Goal: Task Accomplishment & Management: Use online tool/utility

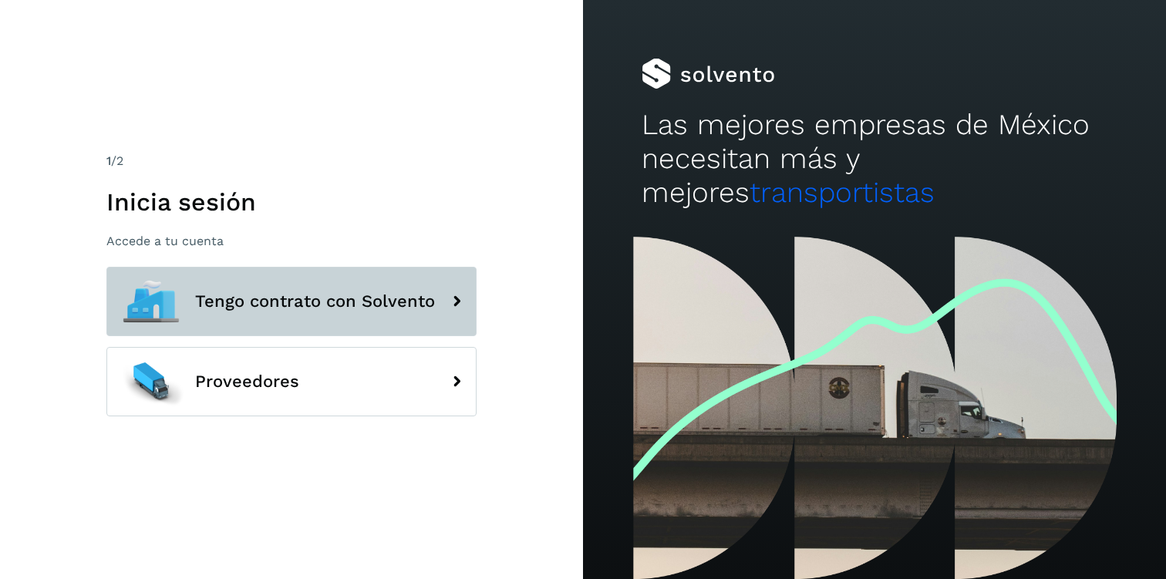
click at [244, 319] on button "Tengo contrato con Solvento" at bounding box center [291, 301] width 370 height 69
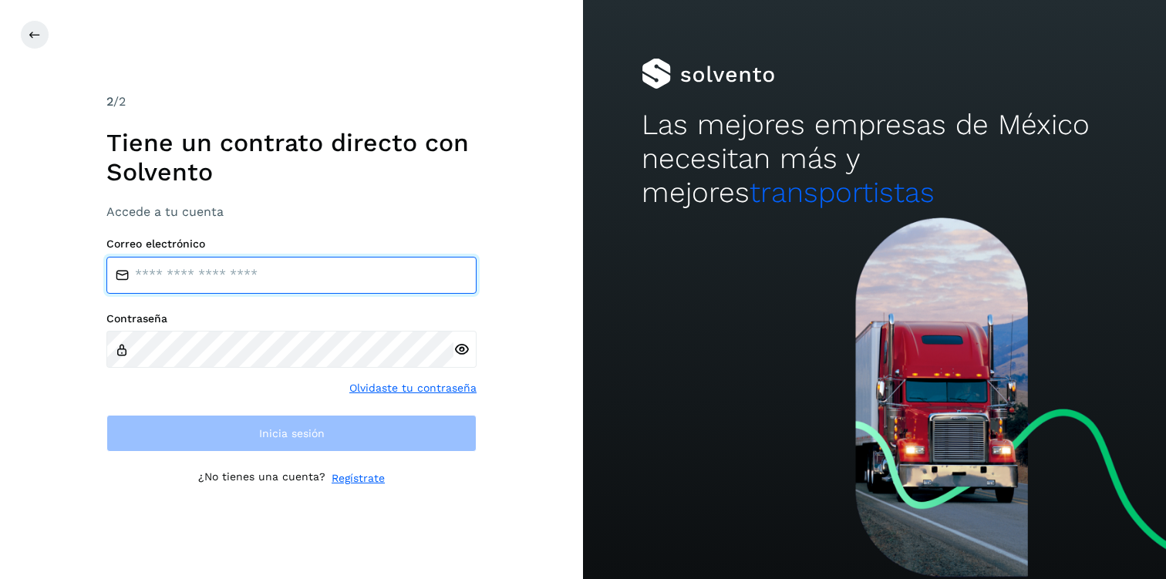
click at [250, 274] on input "email" at bounding box center [291, 275] width 370 height 37
type input "**********"
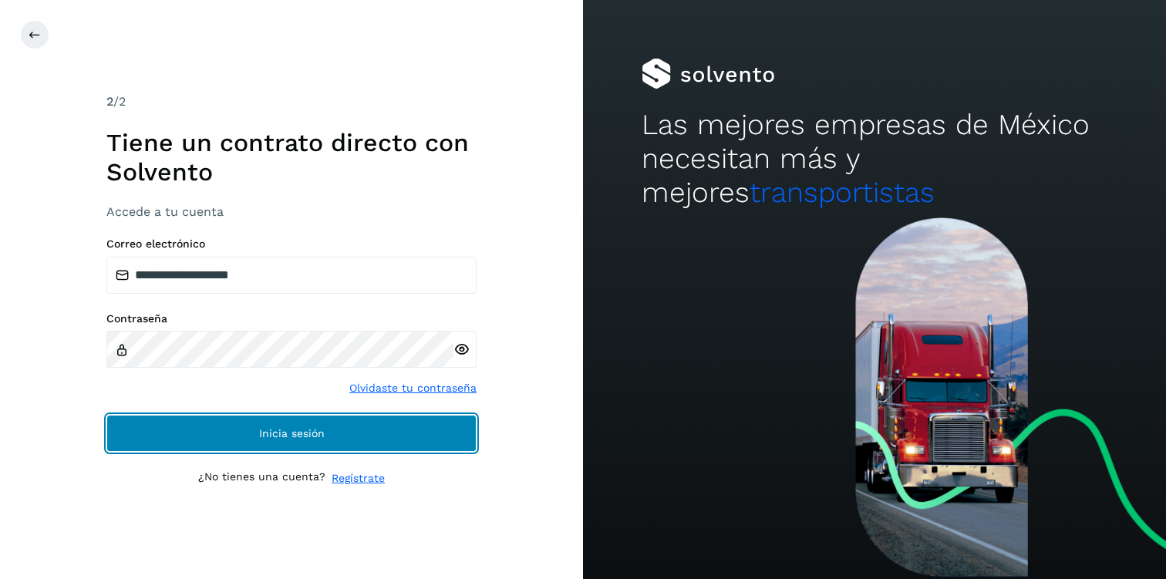
click at [318, 432] on span "Inicia sesión" at bounding box center [292, 433] width 66 height 11
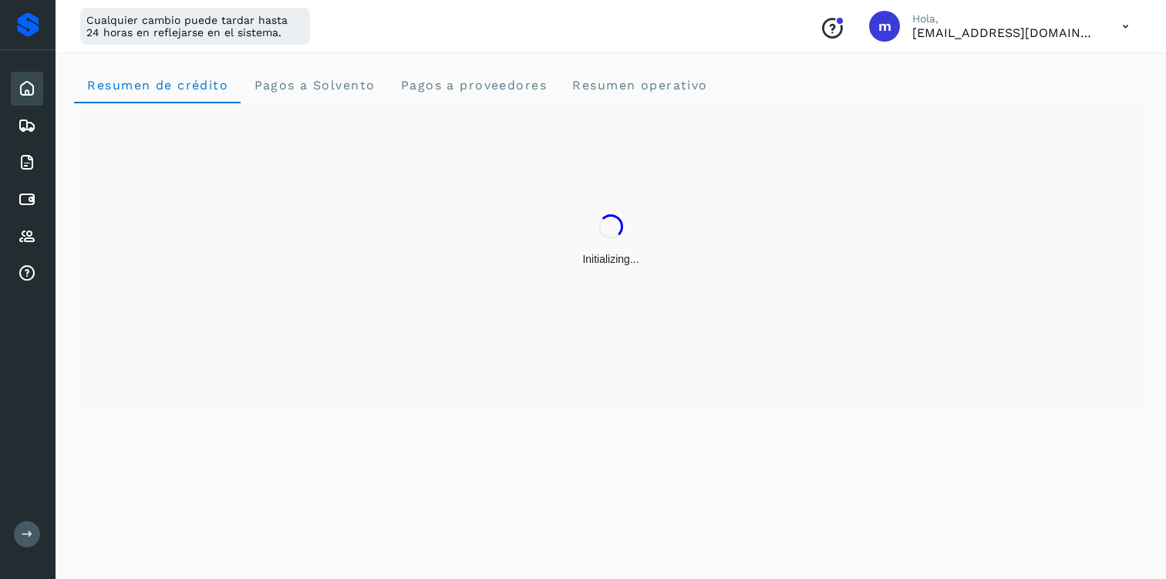
click at [35, 537] on button at bounding box center [27, 534] width 26 height 26
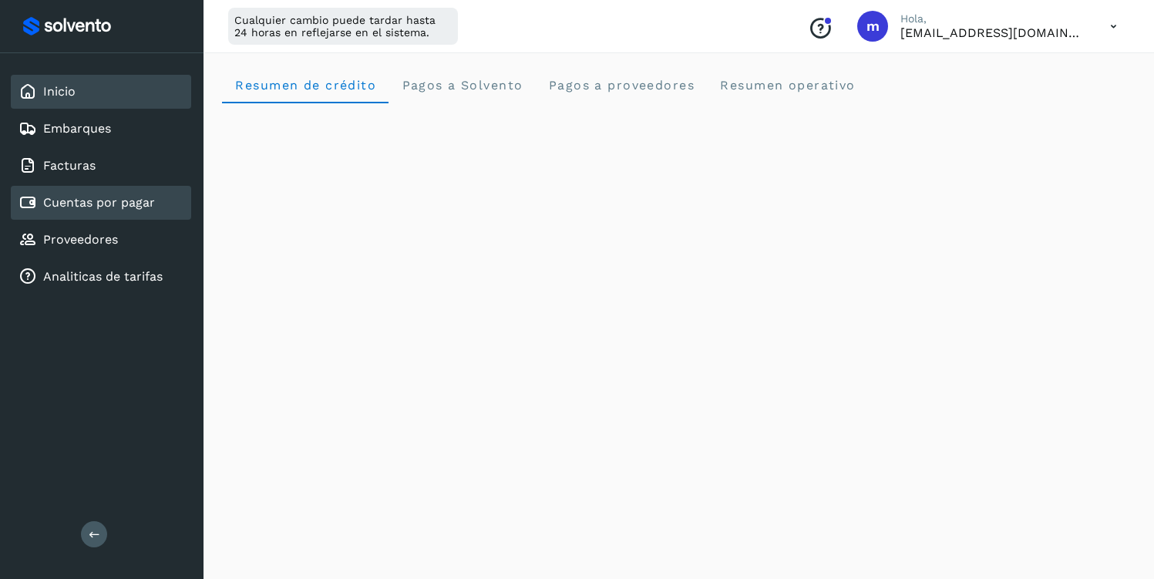
click at [76, 207] on link "Cuentas por pagar" at bounding box center [99, 202] width 112 height 15
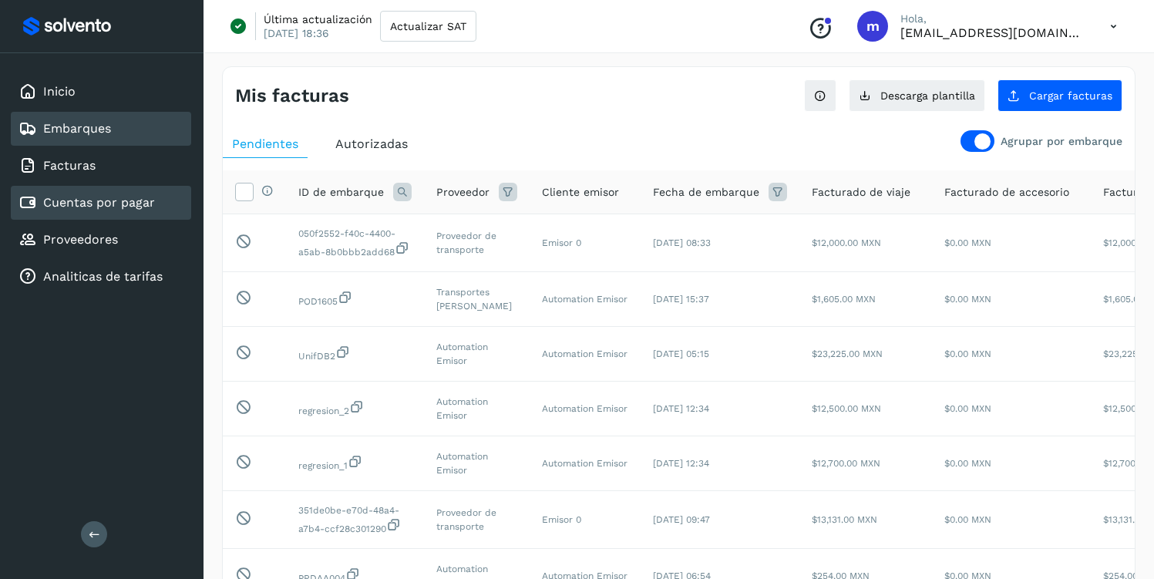
click at [82, 136] on div "Embarques" at bounding box center [65, 128] width 93 height 19
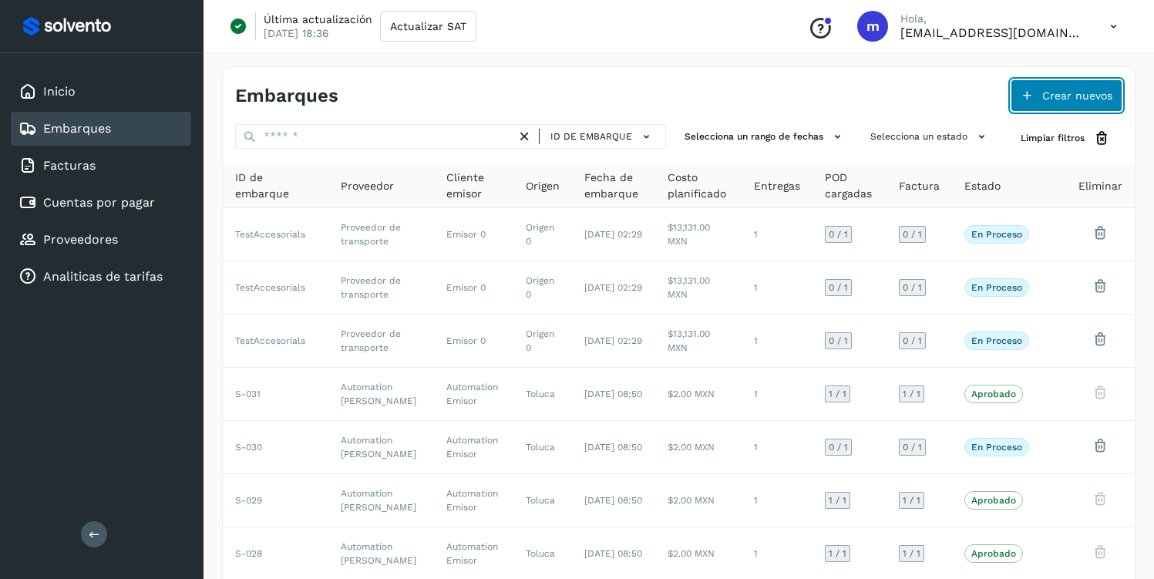
click at [1066, 98] on span "Crear nuevos" at bounding box center [1077, 95] width 70 height 11
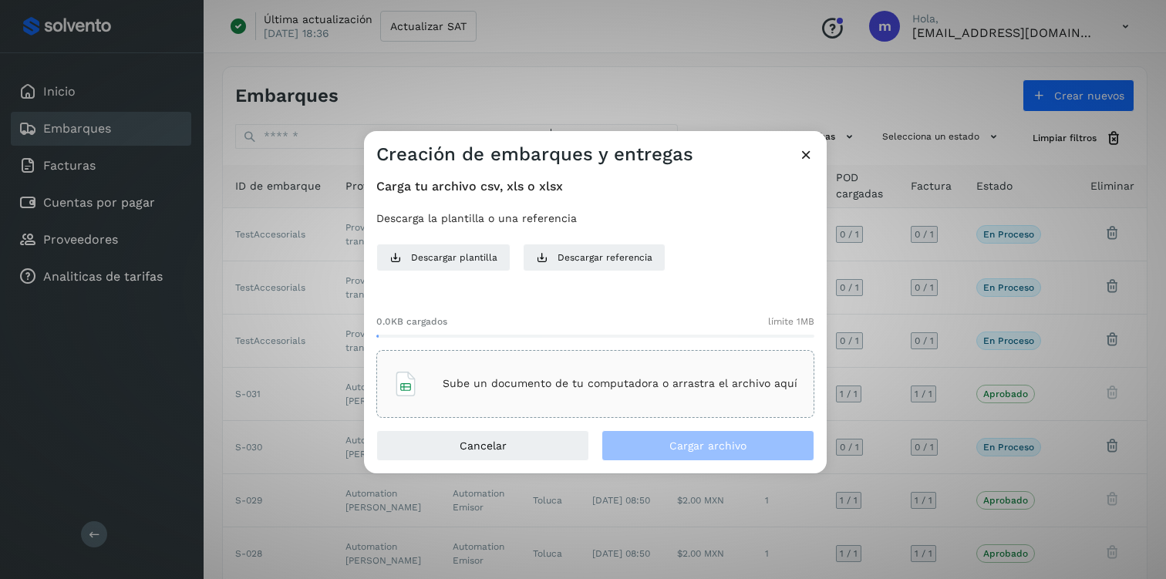
click at [384, 360] on div "Sube un documento de tu computadora o arrastra el archivo aquí" at bounding box center [595, 384] width 438 height 68
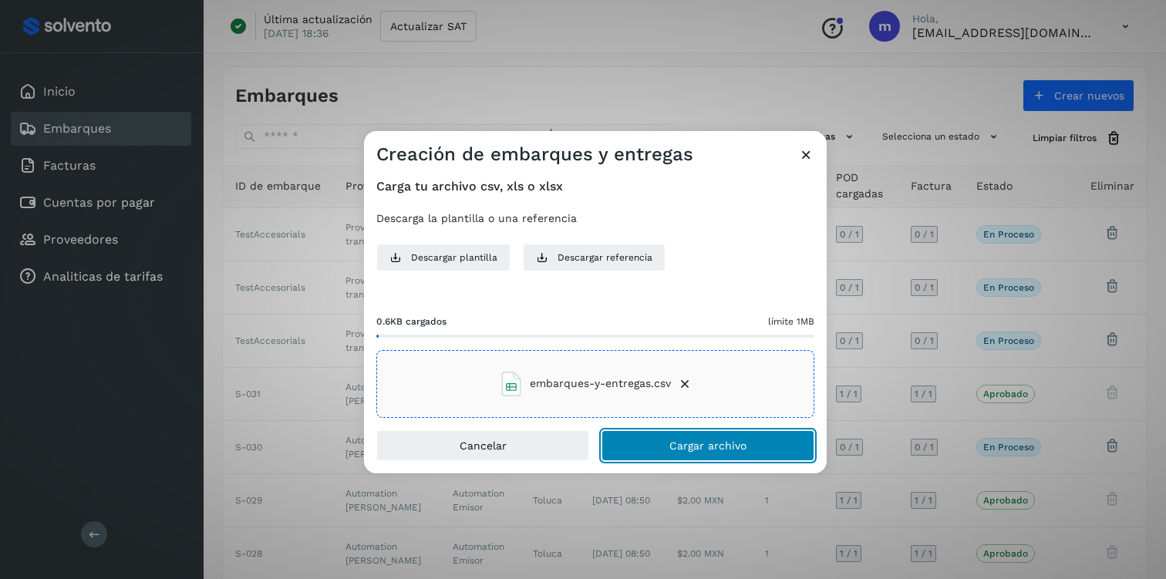
click at [720, 446] on span "Cargar archivo" at bounding box center [707, 445] width 77 height 11
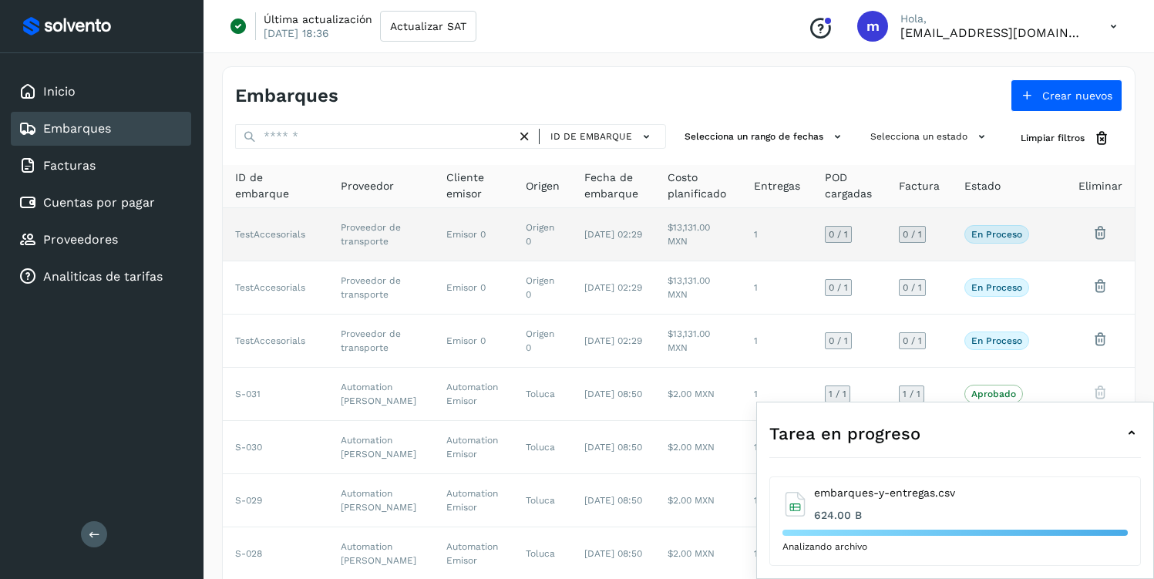
click at [546, 227] on td "Origen 0" at bounding box center [542, 234] width 59 height 53
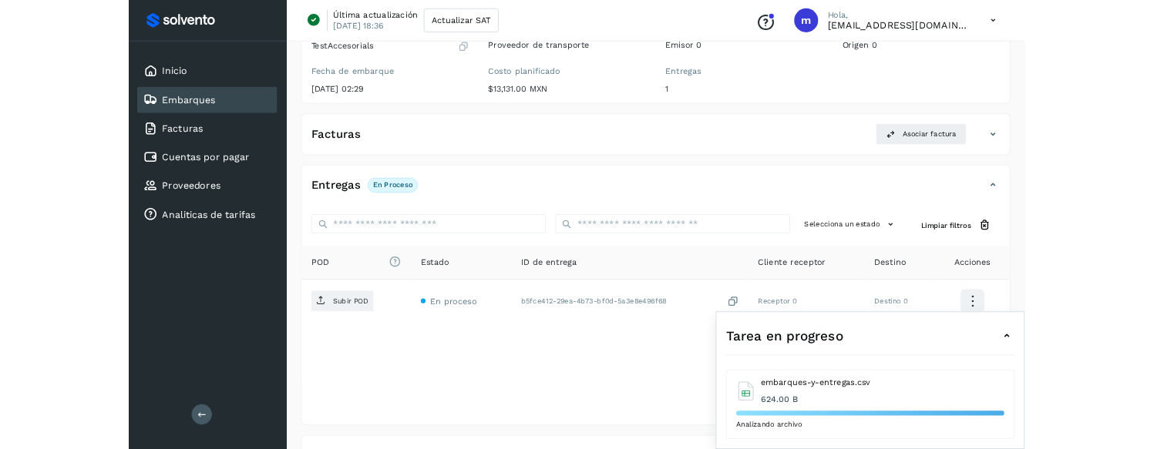
scroll to position [250, 0]
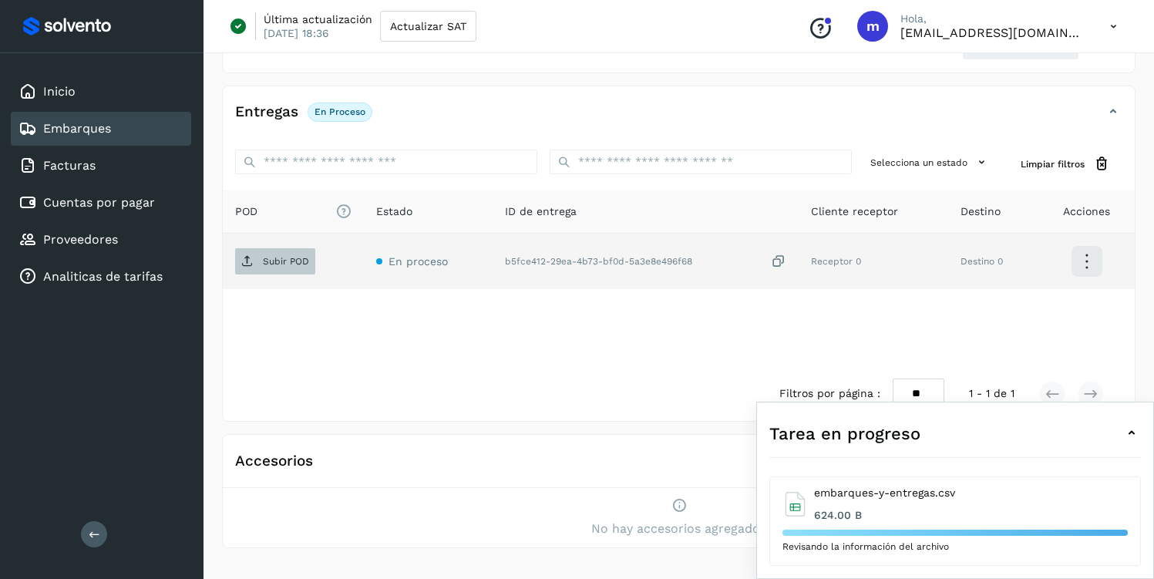
click at [282, 260] on p "Subir POD" at bounding box center [286, 261] width 46 height 11
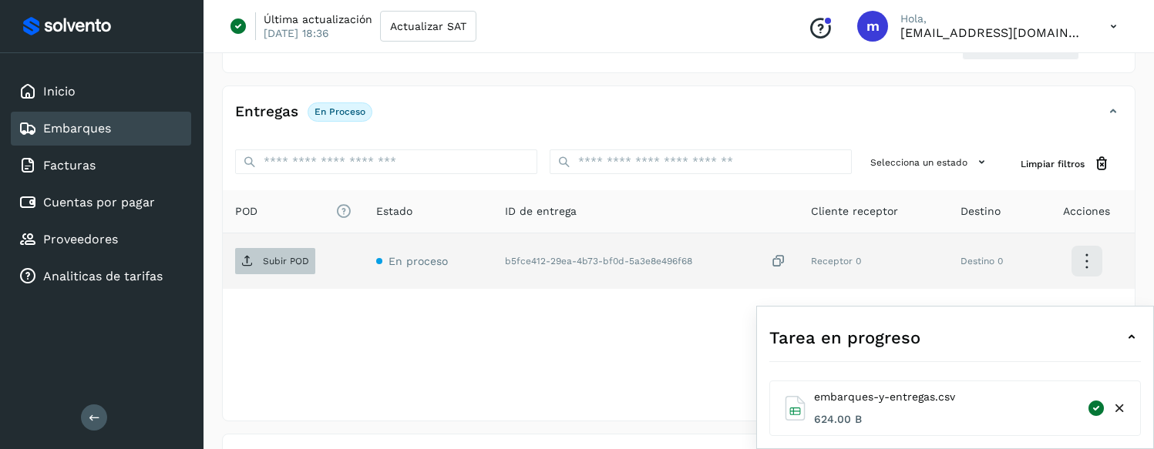
click at [282, 264] on p "Subir POD" at bounding box center [286, 261] width 46 height 11
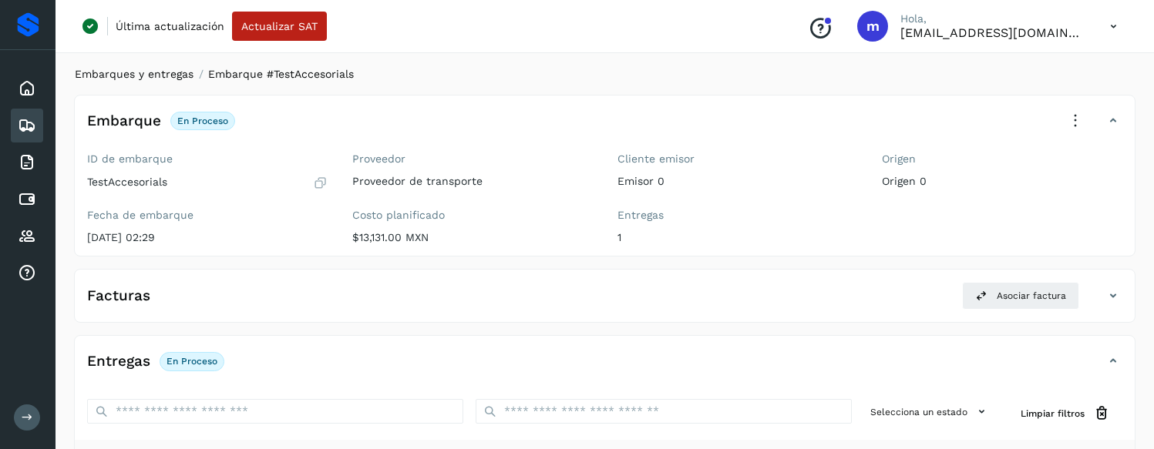
click at [119, 72] on link "Embarques y entregas" at bounding box center [134, 74] width 119 height 12
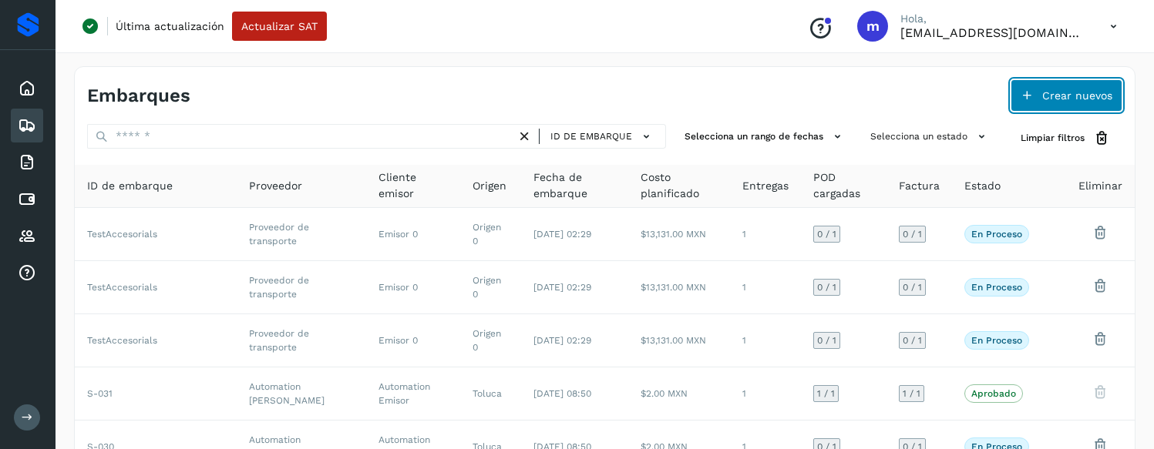
click at [1075, 100] on span "Crear nuevos" at bounding box center [1077, 95] width 70 height 11
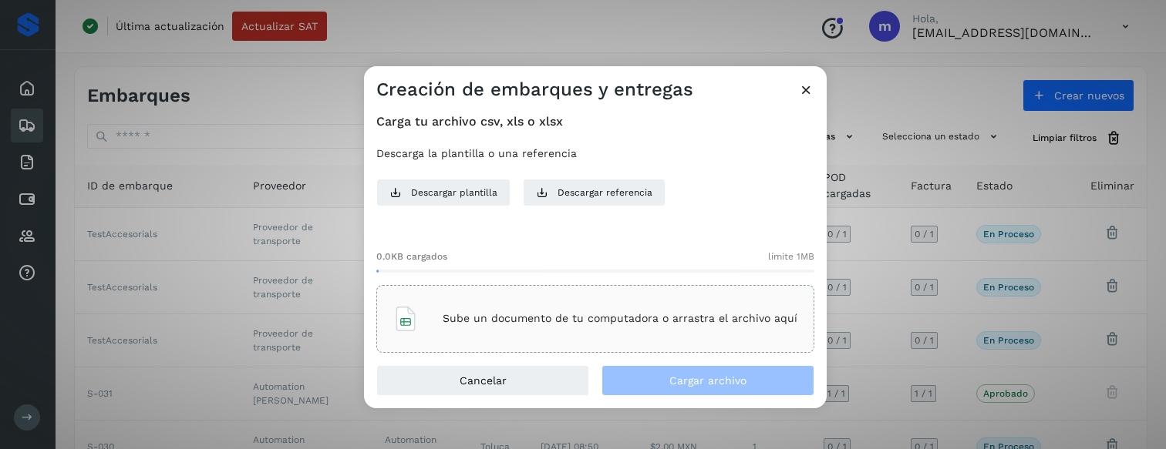
click at [446, 327] on div "Sube un documento de tu computadora o arrastra el archivo aquí" at bounding box center [595, 319] width 404 height 42
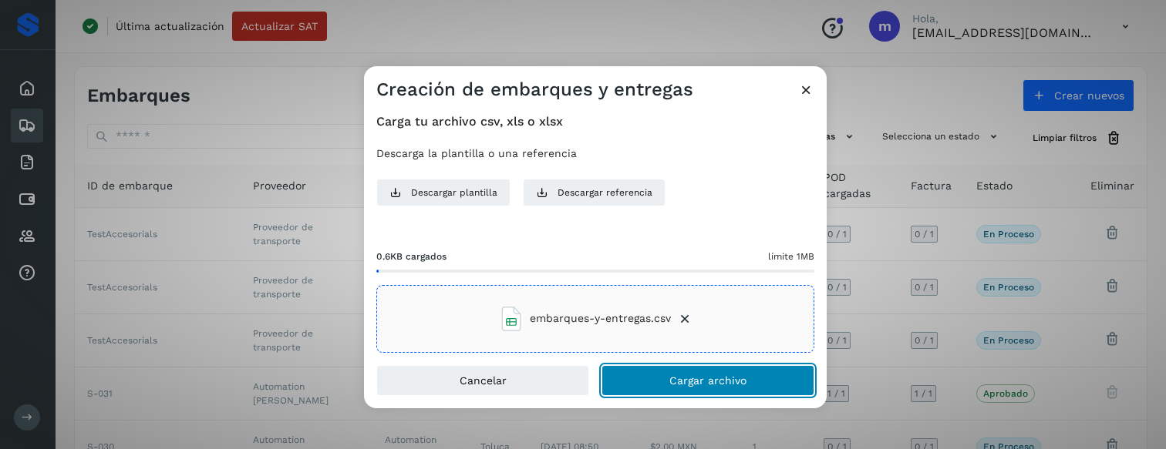
click at [710, 388] on button "Cargar archivo" at bounding box center [707, 380] width 213 height 31
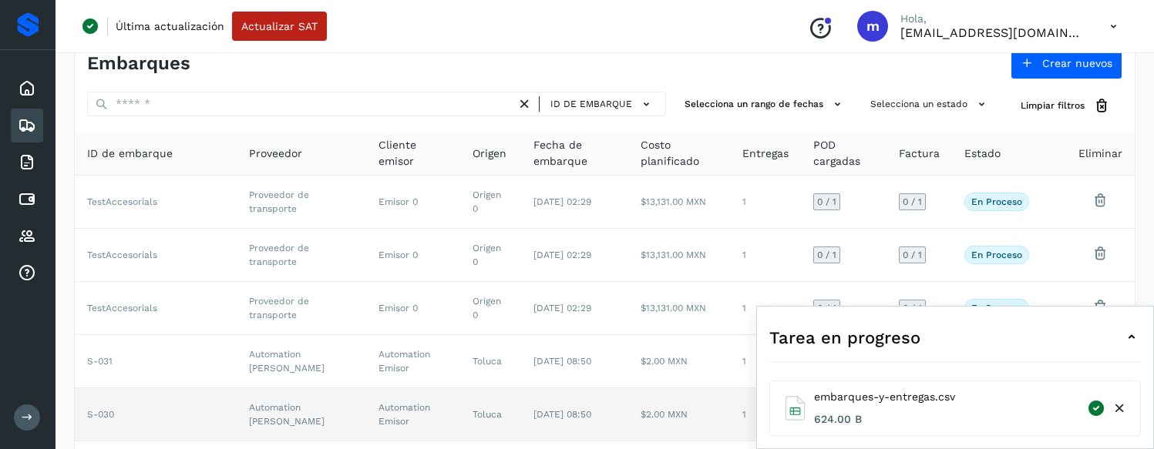
scroll to position [36, 0]
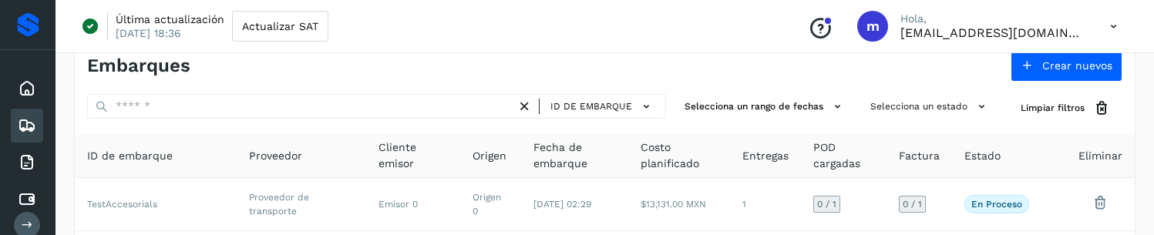
scroll to position [36, 0]
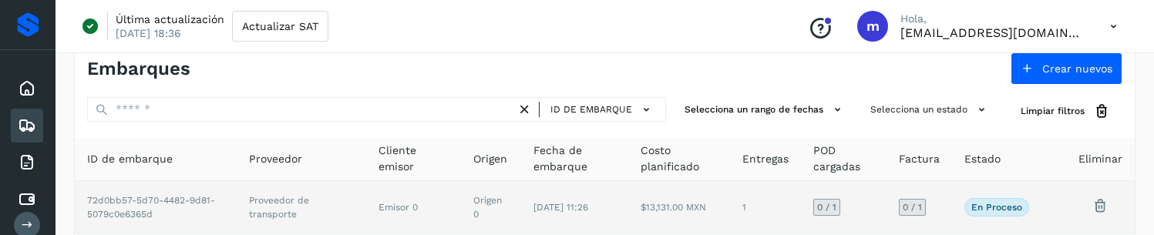
scroll to position [27, 0]
